Goal: Obtain resource: Download file/media

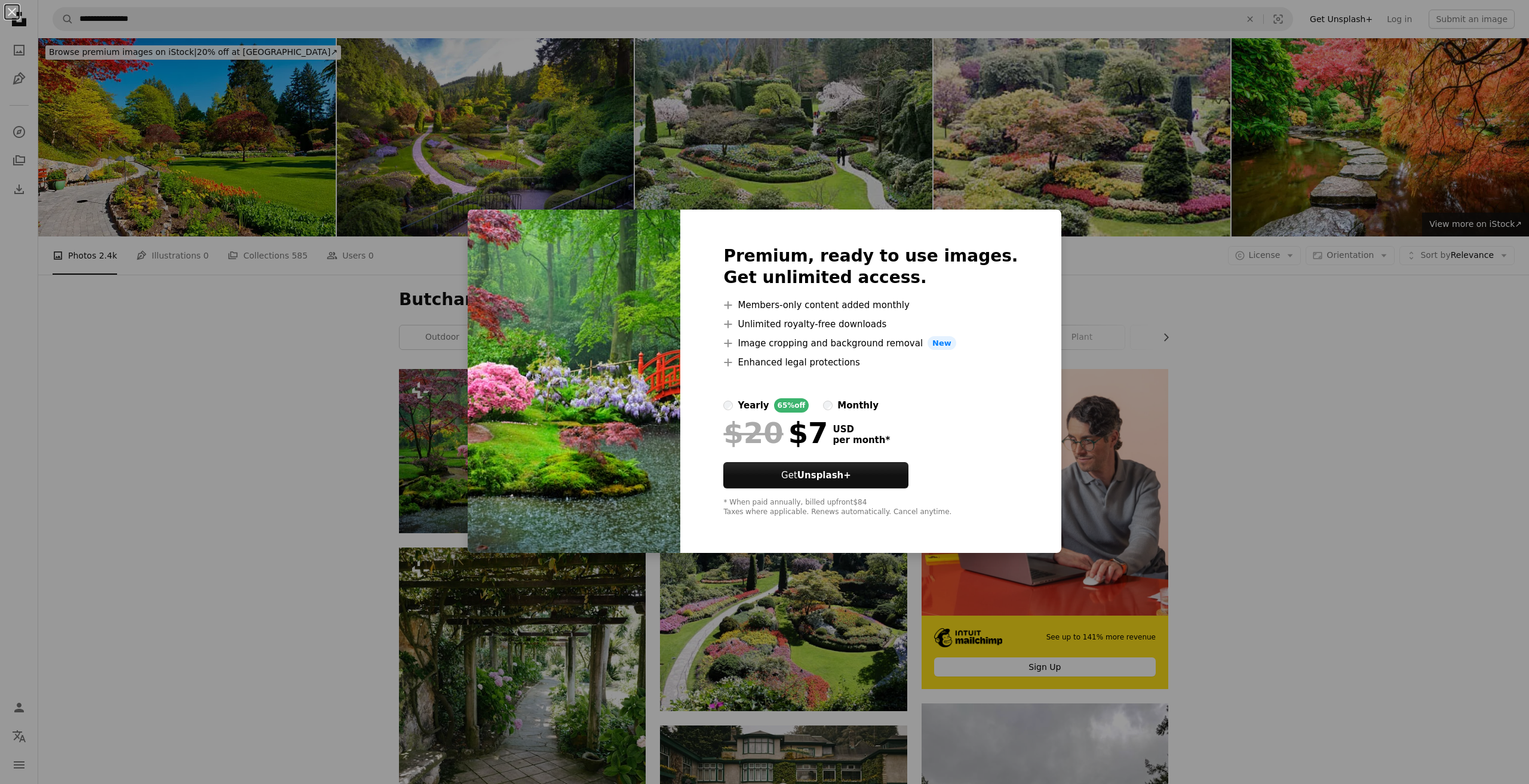
click at [364, 346] on div "An X shape Premium, ready to use images. Get unlimited access. A plus sign Memb…" at bounding box center [764, 392] width 1529 height 784
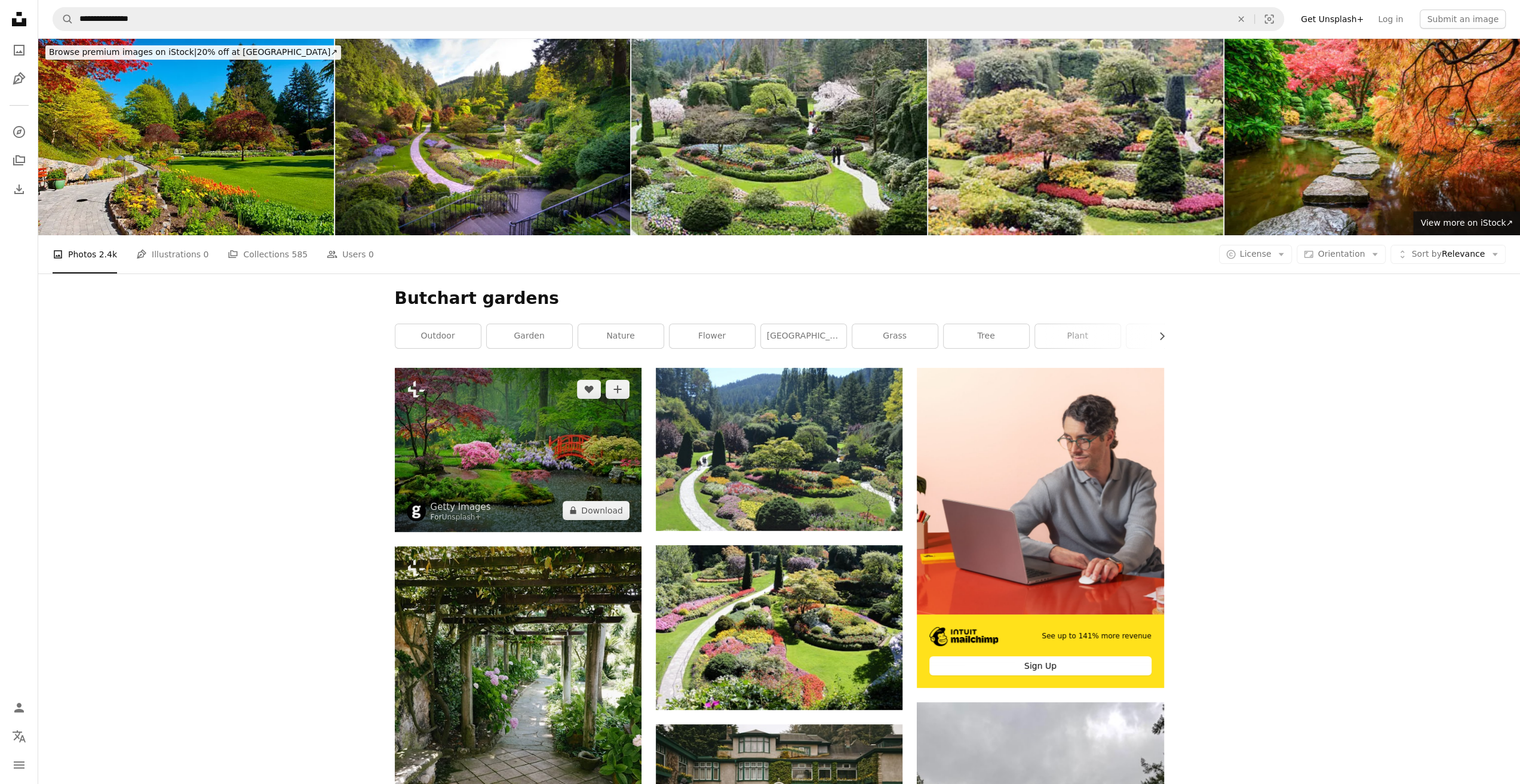
click at [492, 423] on img at bounding box center [518, 450] width 246 height 164
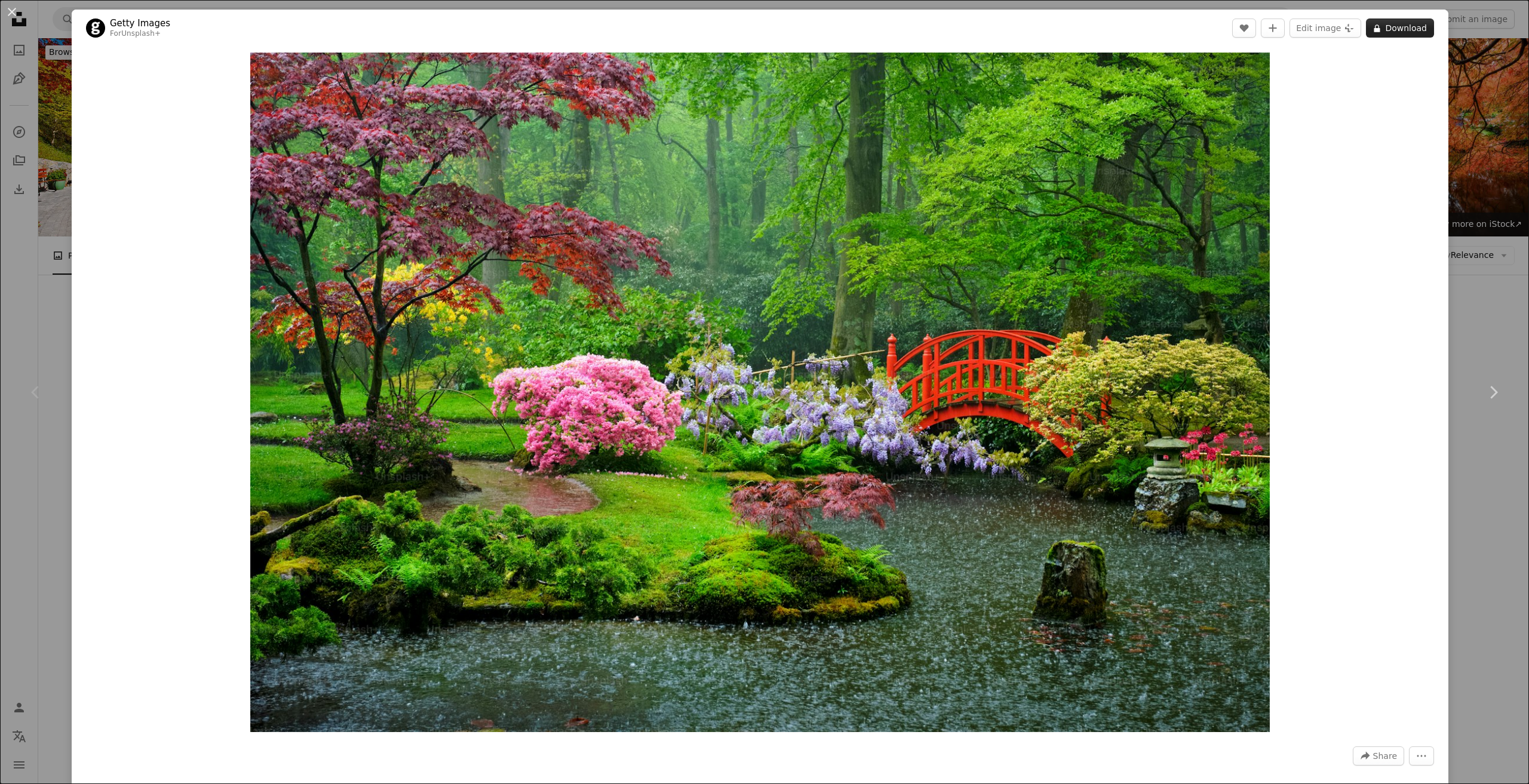
click at [1383, 26] on button "A lock Download" at bounding box center [1400, 28] width 68 height 19
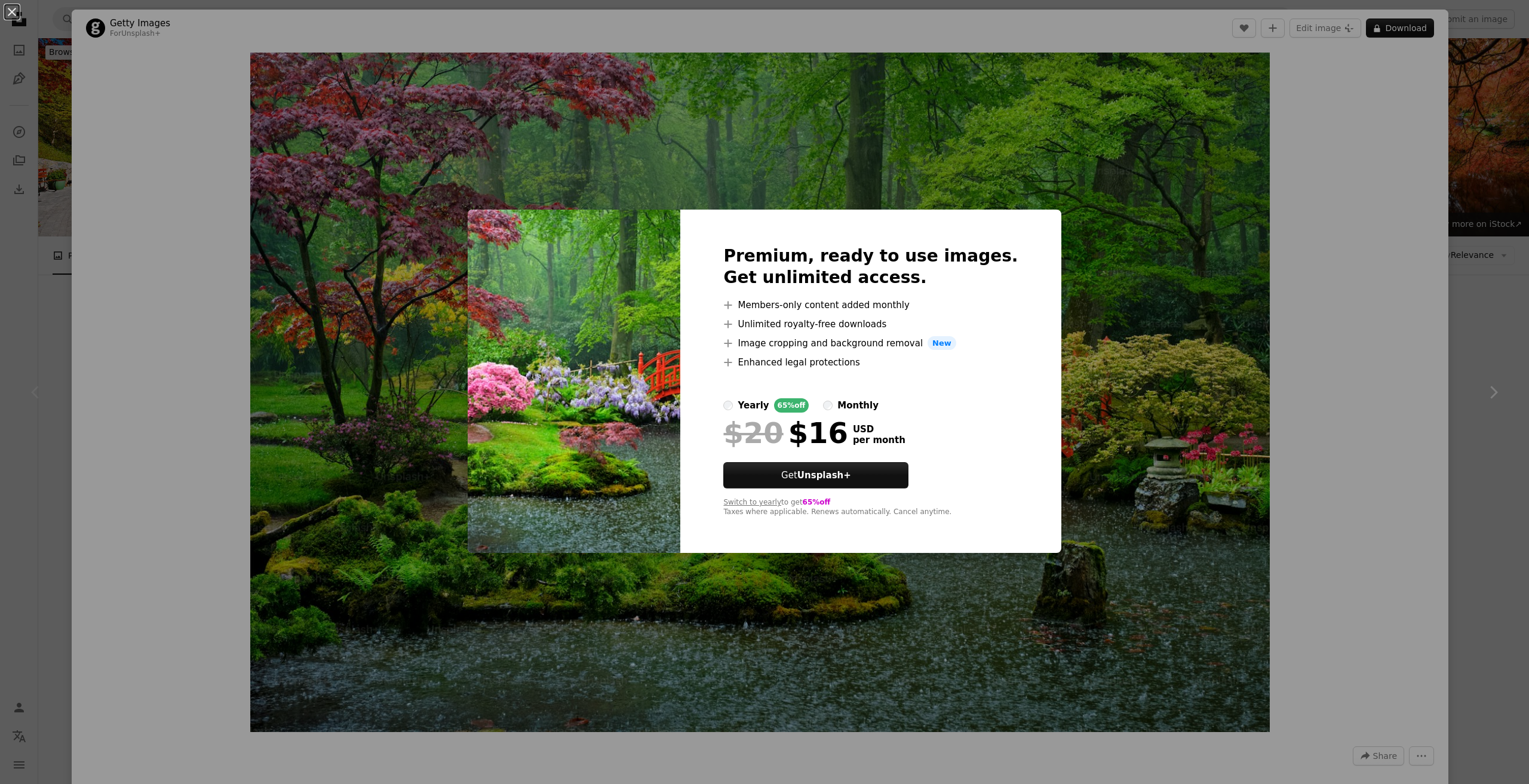
click at [749, 410] on label "yearly 65% off" at bounding box center [765, 405] width 86 height 14
click at [1222, 93] on div "An X shape Premium, ready to use images. Get unlimited access. A plus sign Memb…" at bounding box center [764, 392] width 1529 height 784
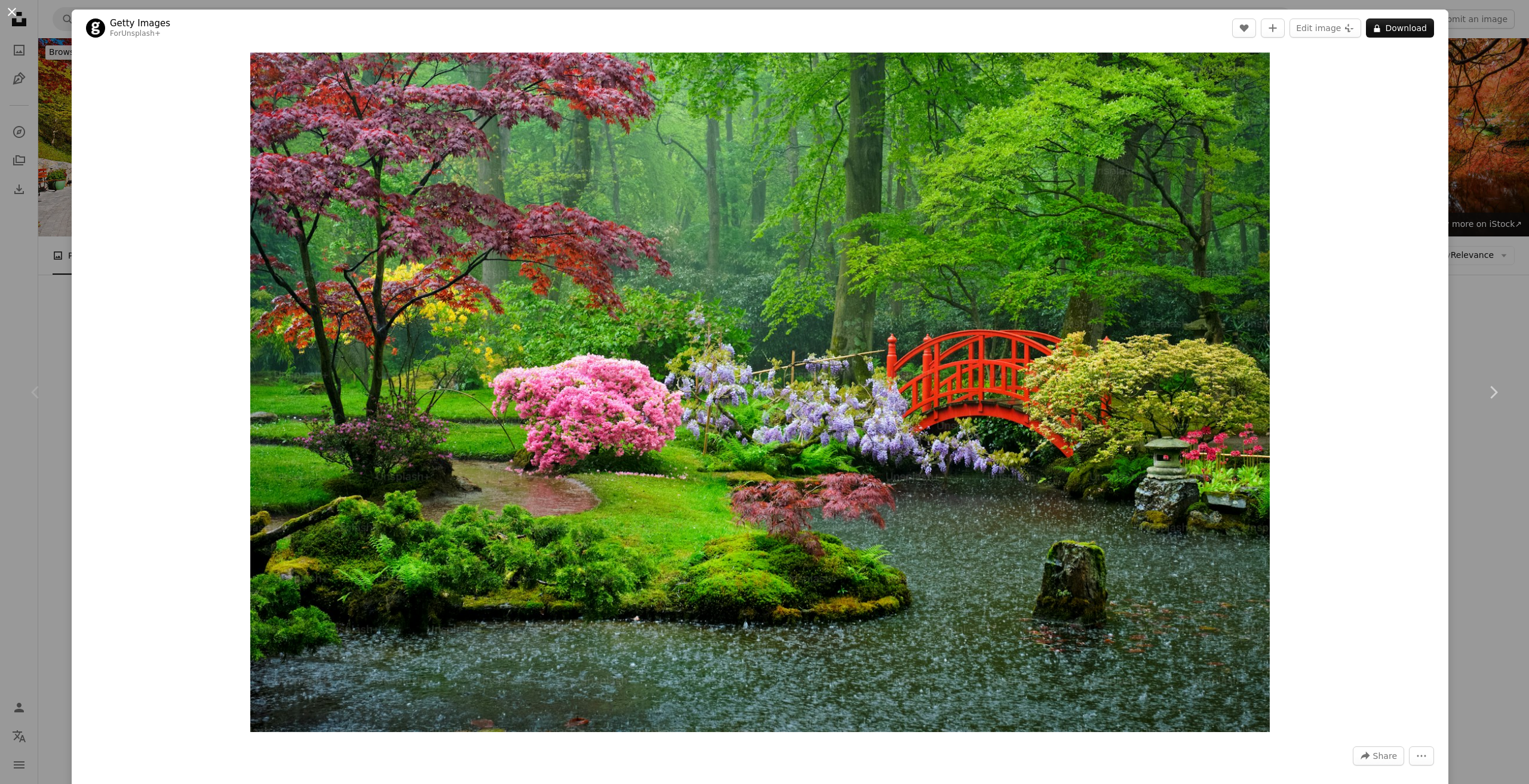
click at [5, 13] on button "An X shape" at bounding box center [12, 12] width 14 height 14
